Goal: Find specific page/section: Find specific page/section

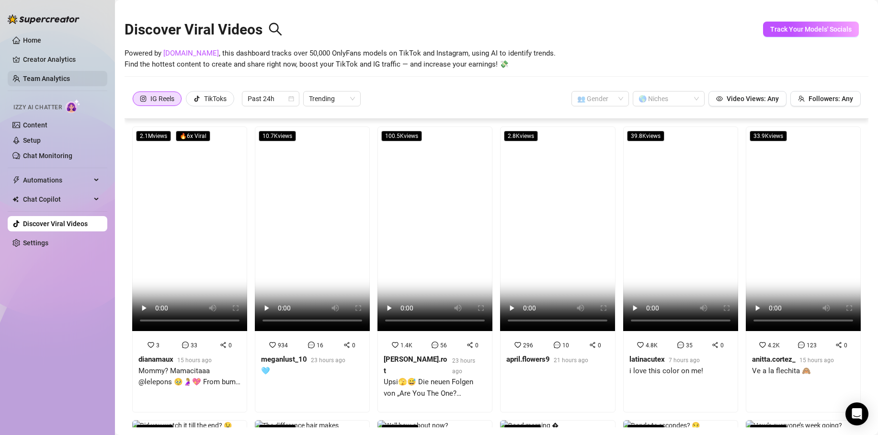
click at [45, 79] on link "Team Analytics" at bounding box center [46, 79] width 47 height 8
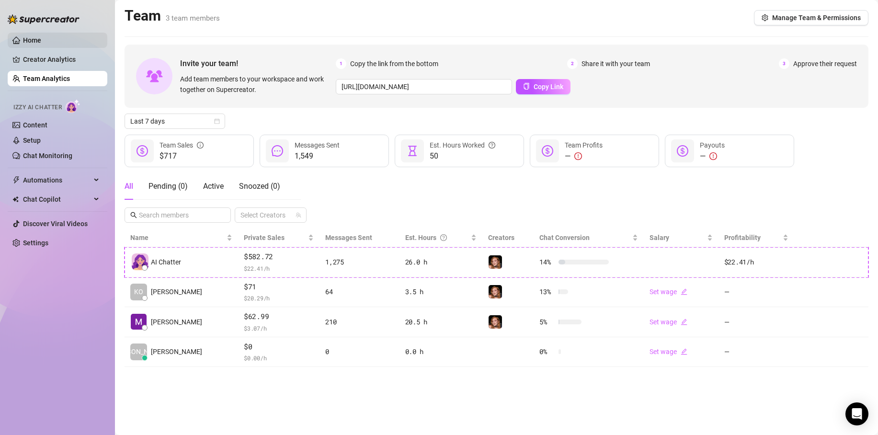
click at [27, 39] on link "Home" at bounding box center [32, 40] width 18 height 8
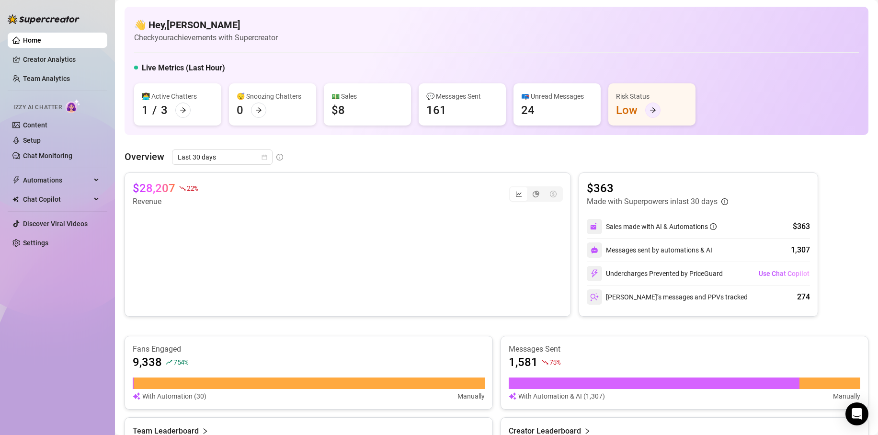
click at [652, 110] on icon "arrow-right" at bounding box center [653, 110] width 6 height 5
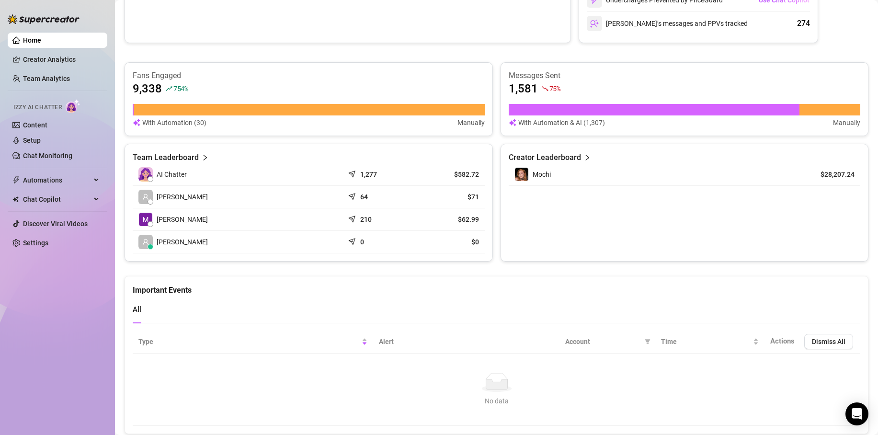
scroll to position [301, 0]
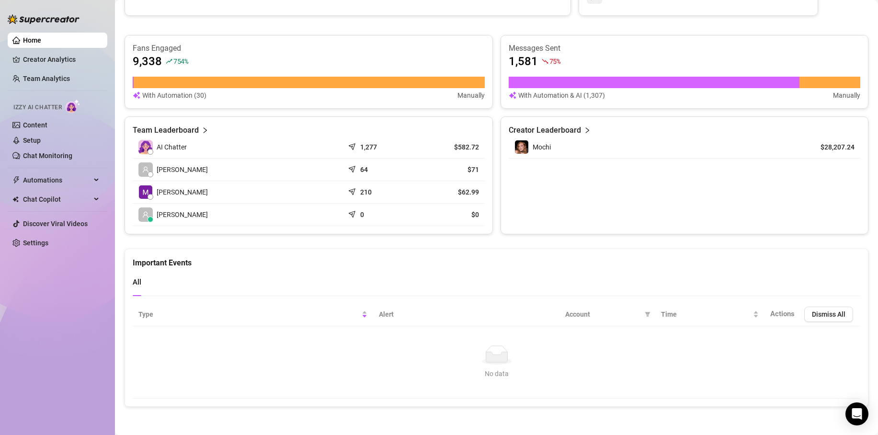
click at [562, 142] on div "Mochi" at bounding box center [656, 147] width 285 height 14
